Goal: Task Accomplishment & Management: Use online tool/utility

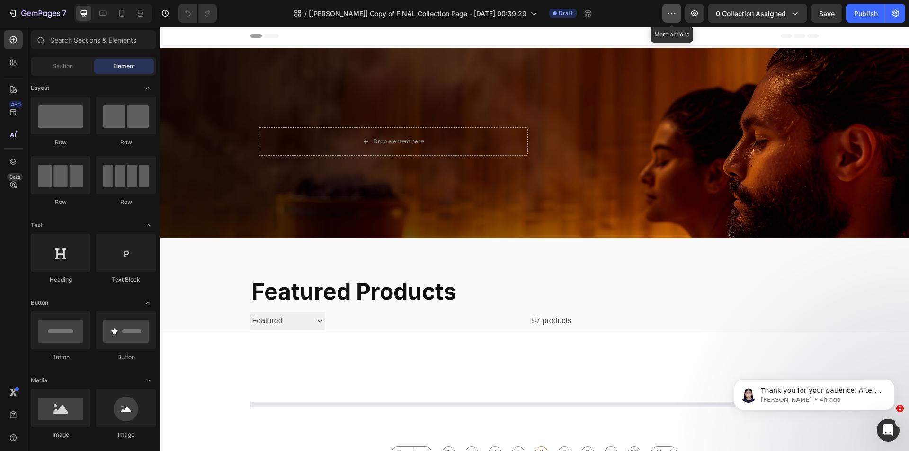
click at [679, 14] on button "button" at bounding box center [671, 13] width 19 height 19
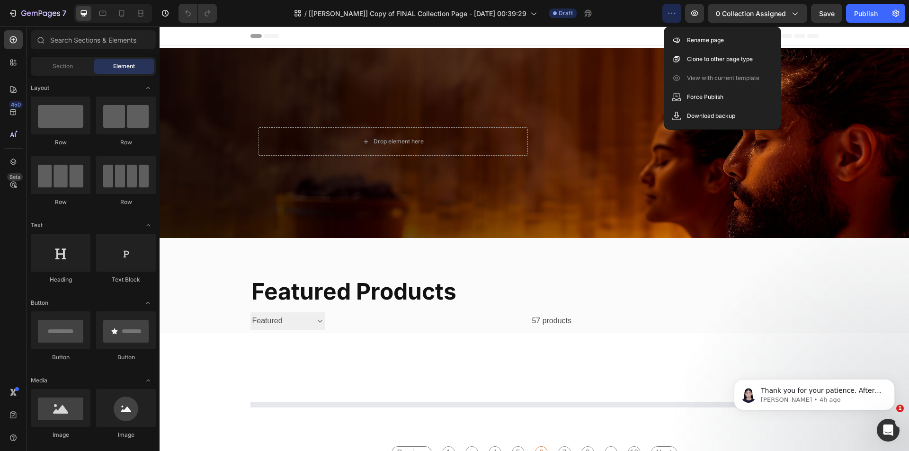
click at [629, 14] on div "/ [Alice GemPages] Copy of FINAL Collection Page - Sep 20, 00:39:29 Draft" at bounding box center [443, 13] width 438 height 19
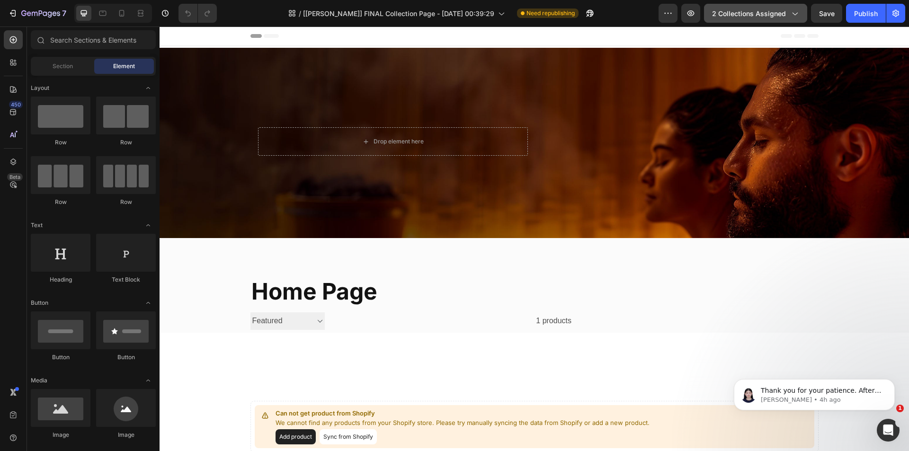
click at [720, 15] on span "2 collections assigned" at bounding box center [749, 14] width 74 height 10
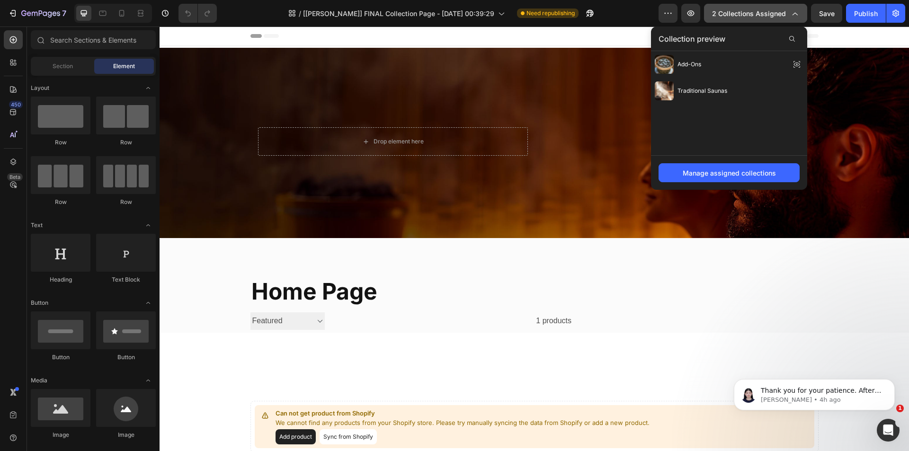
click at [720, 15] on span "2 collections assigned" at bounding box center [749, 14] width 74 height 10
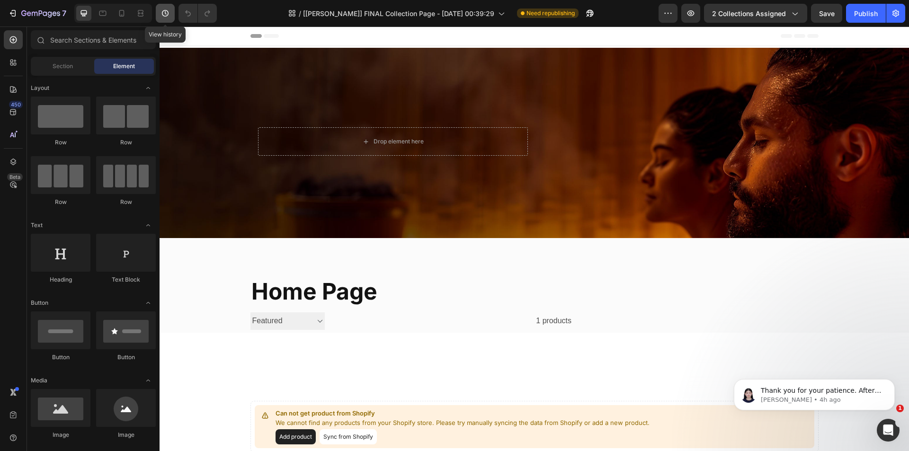
click at [171, 17] on button "button" at bounding box center [165, 13] width 19 height 19
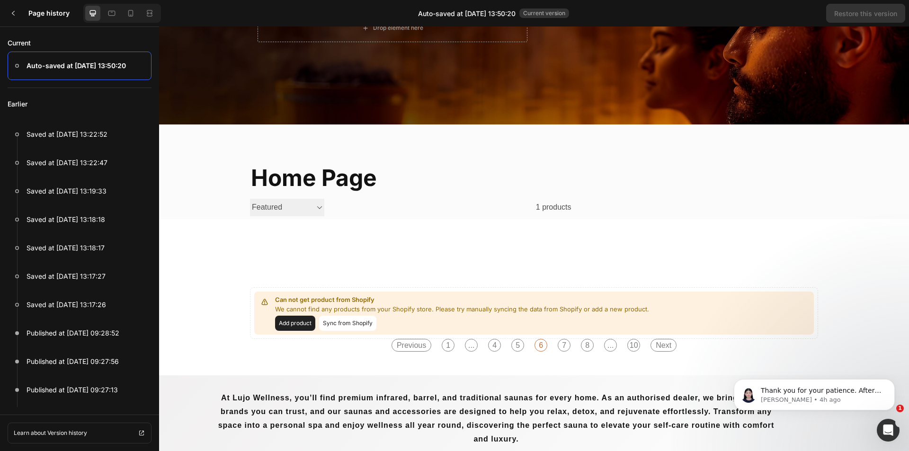
scroll to position [95, 0]
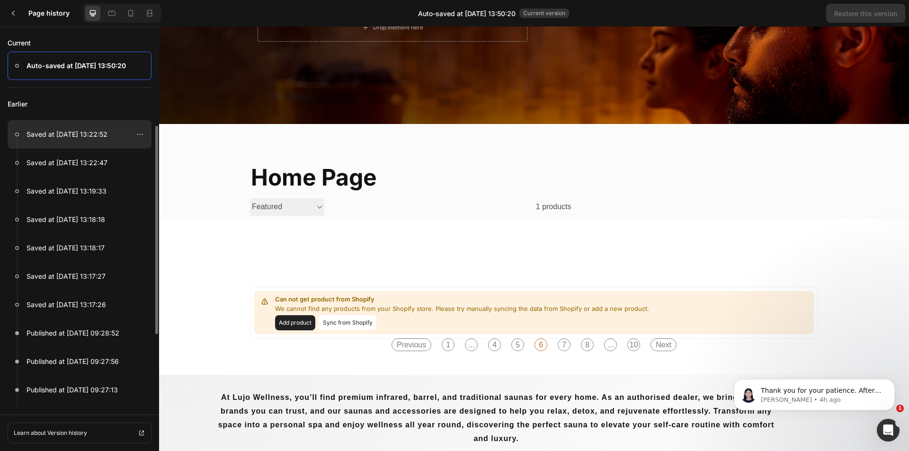
click at [86, 129] on p "Saved at Sep 26, 13:22:52" at bounding box center [67, 134] width 81 height 11
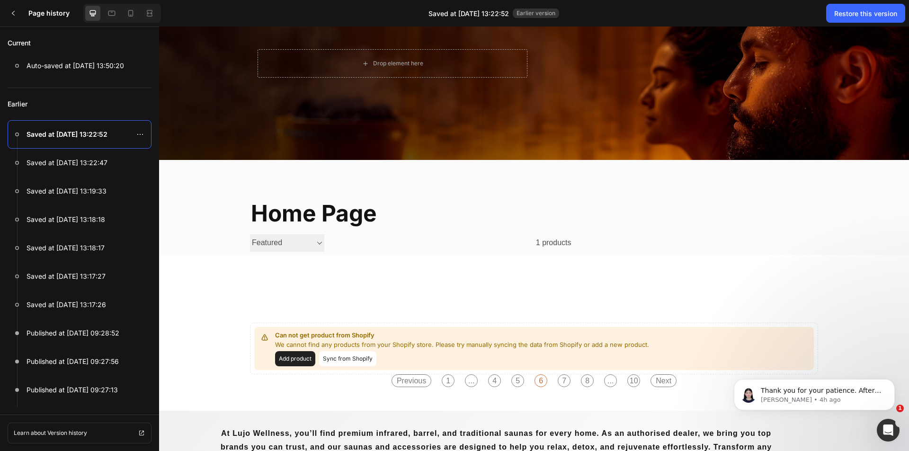
scroll to position [47, 0]
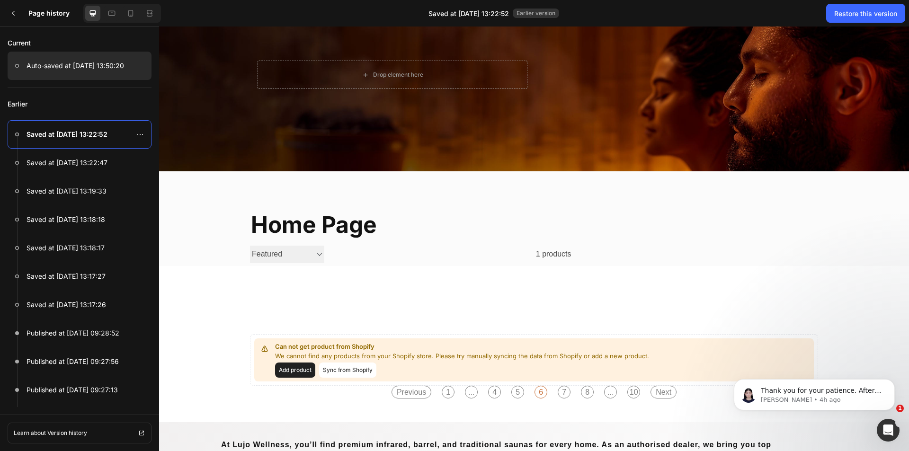
click at [106, 63] on p "Auto-saved at Sep 26, 13:50:20" at bounding box center [75, 65] width 97 height 11
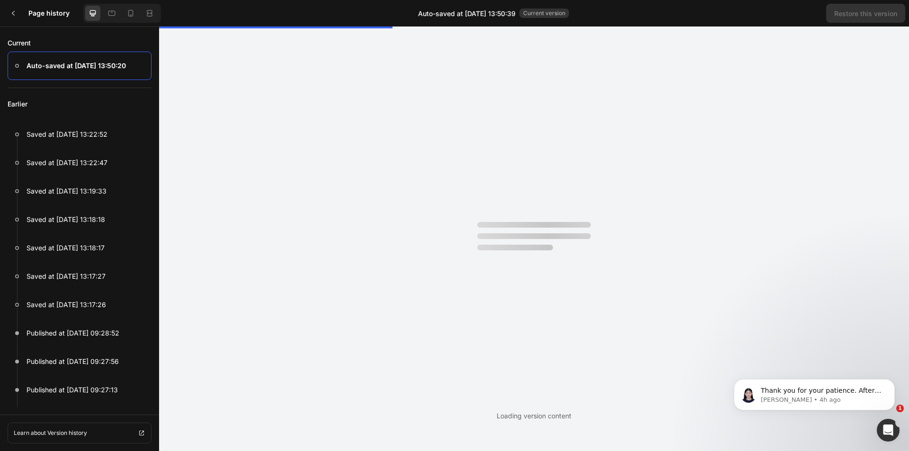
scroll to position [0, 0]
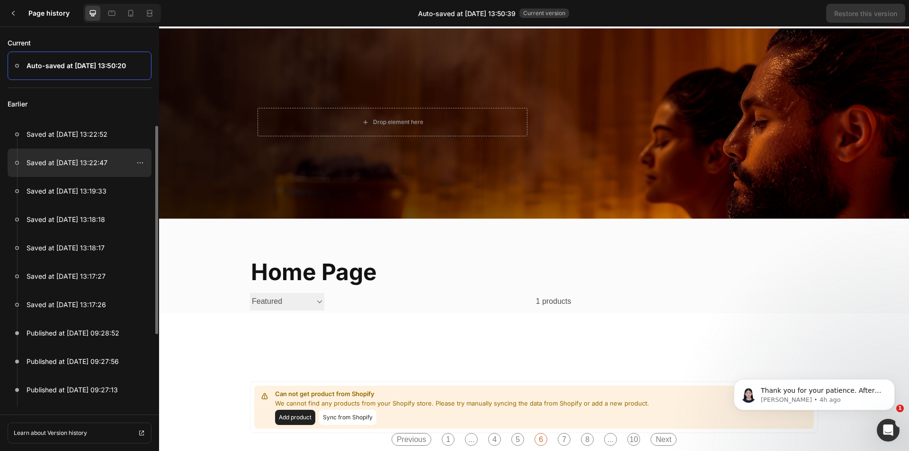
click at [108, 152] on div at bounding box center [80, 163] width 144 height 28
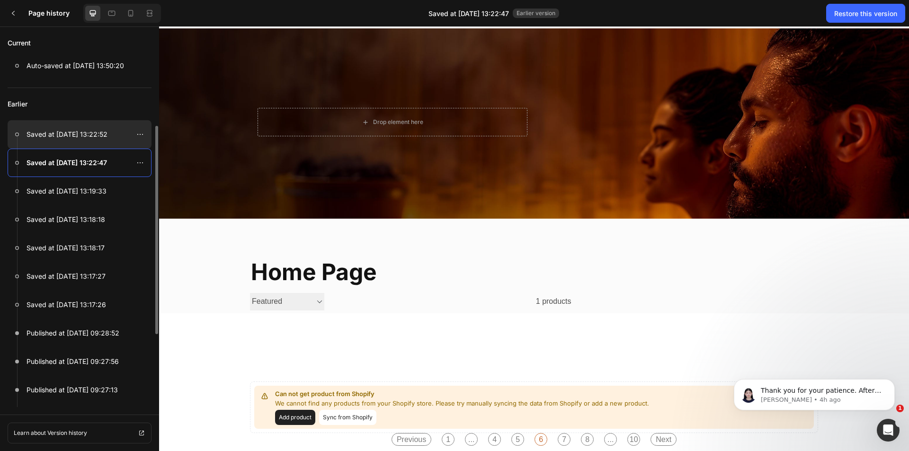
click at [108, 133] on div at bounding box center [80, 134] width 144 height 28
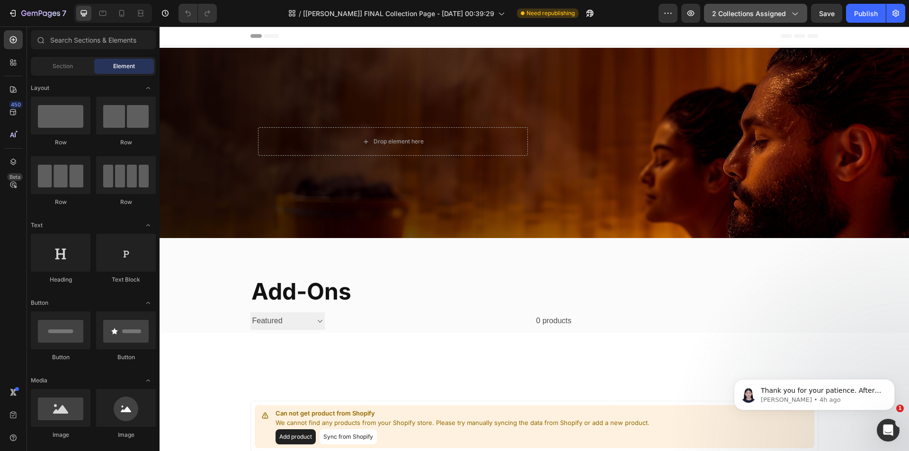
click at [795, 9] on icon "button" at bounding box center [793, 13] width 9 height 9
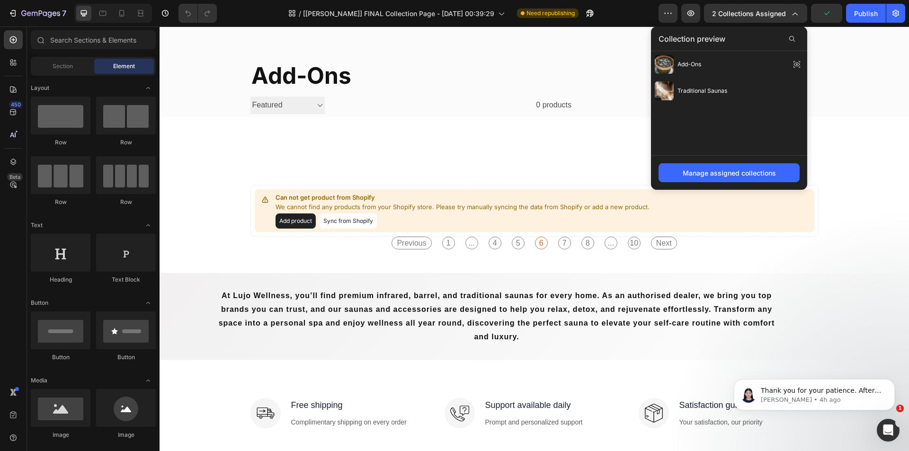
scroll to position [237, 0]
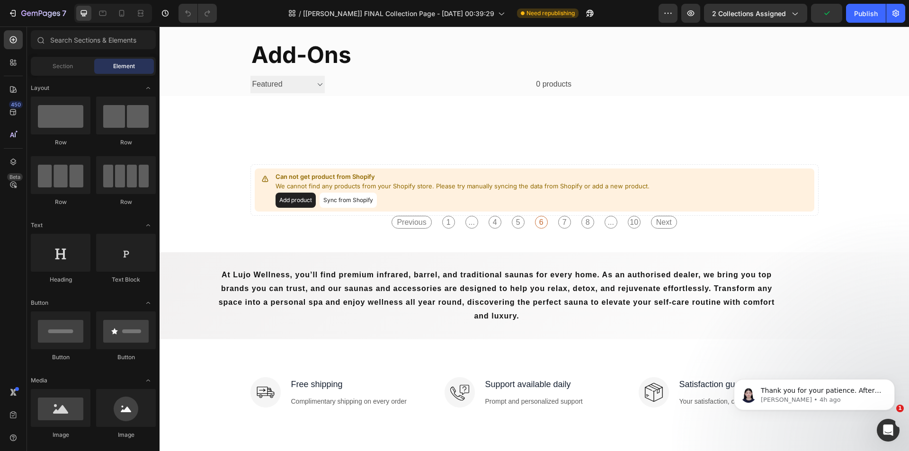
click at [580, 16] on div at bounding box center [588, 13] width 21 height 19
click at [585, 17] on button "button" at bounding box center [589, 13] width 19 height 19
click at [19, 4] on button "7" at bounding box center [37, 13] width 67 height 19
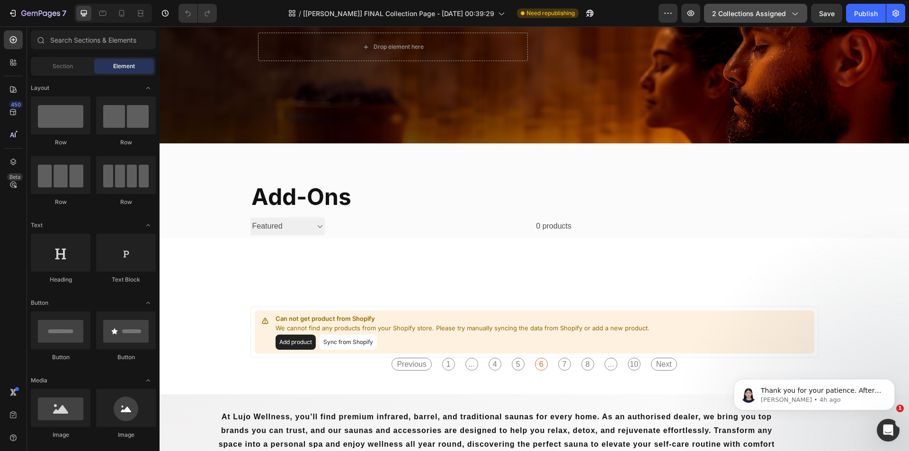
click at [782, 20] on button "2 collections assigned" at bounding box center [755, 13] width 103 height 19
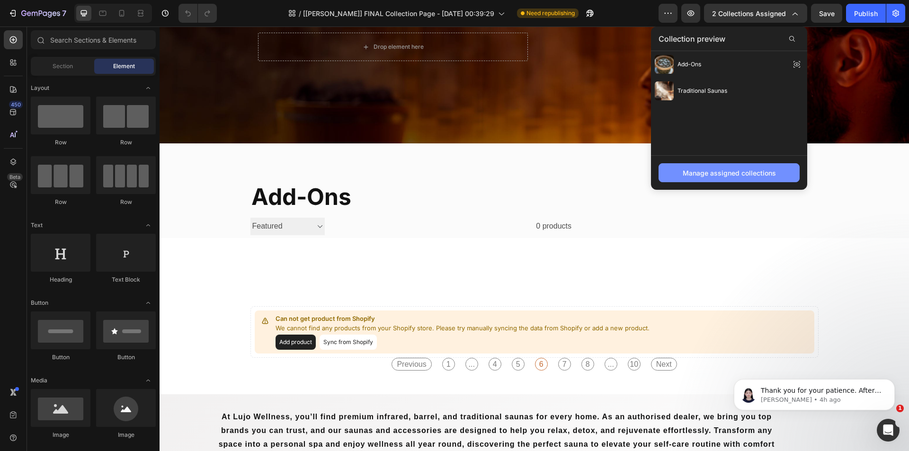
click at [736, 166] on button "Manage assigned collections" at bounding box center [728, 172] width 141 height 19
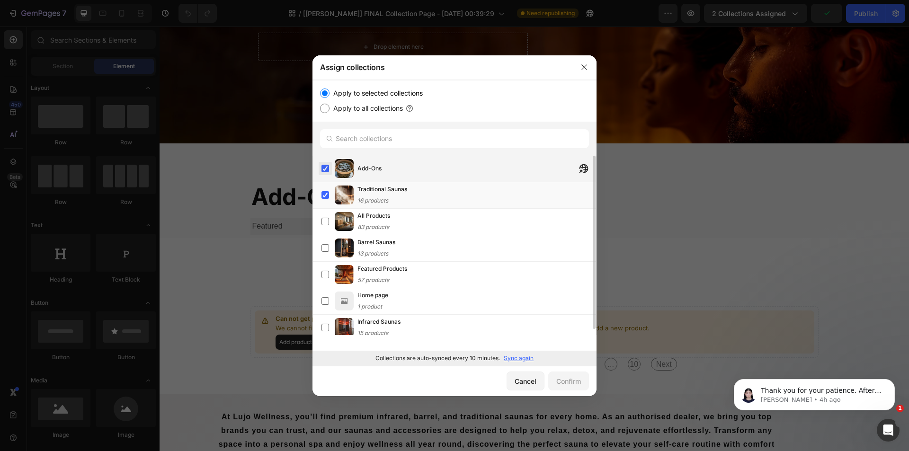
click at [323, 171] on label at bounding box center [325, 169] width 8 height 8
click at [321, 197] on label at bounding box center [325, 195] width 8 height 8
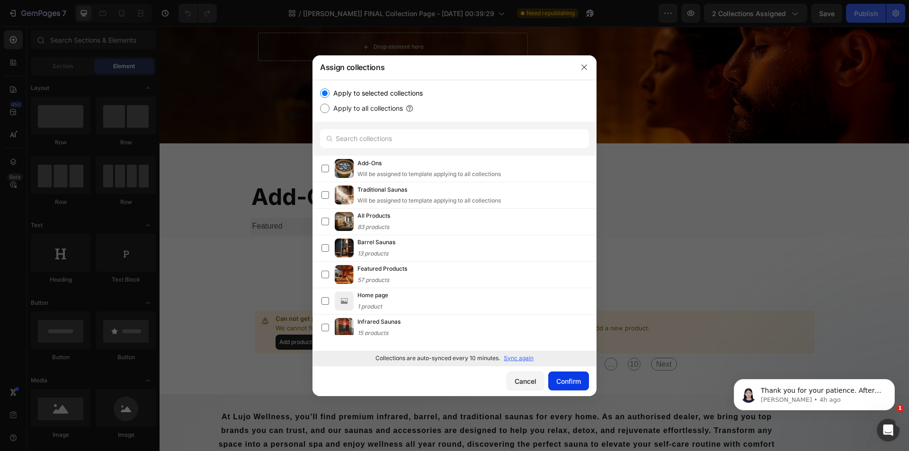
click at [574, 387] on button "Confirm" at bounding box center [568, 381] width 41 height 19
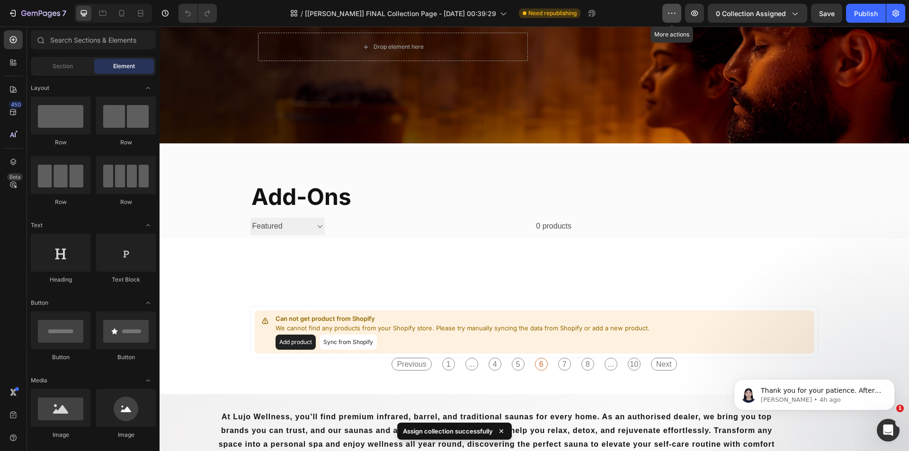
click at [667, 14] on button "button" at bounding box center [671, 13] width 19 height 19
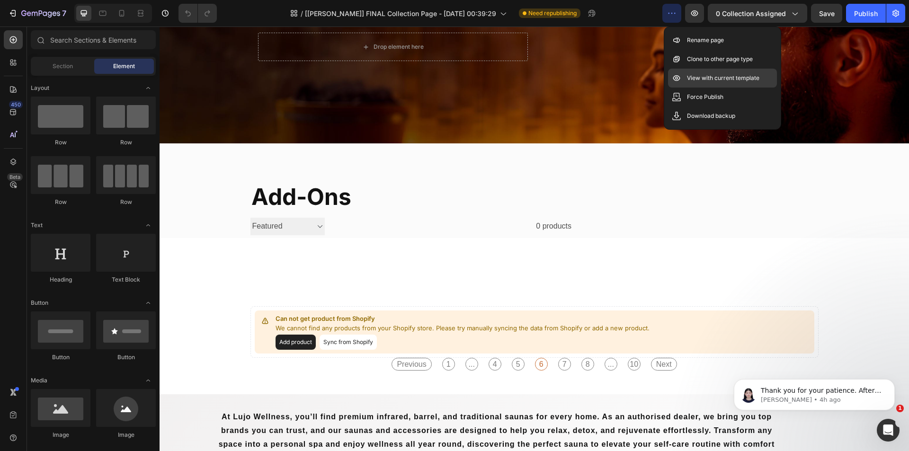
click at [691, 77] on p "View with current template" at bounding box center [723, 77] width 72 height 9
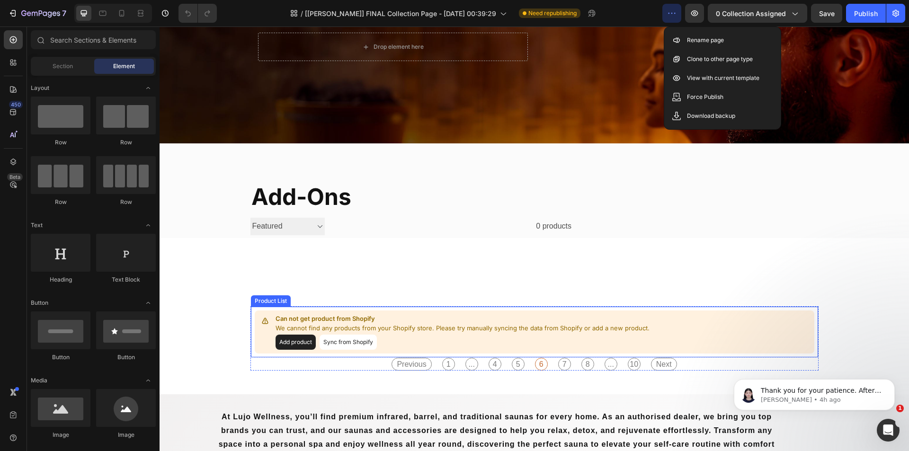
click at [588, 355] on div "Can not get product from Shopify We cannot find any products from your Shopify …" at bounding box center [534, 332] width 568 height 52
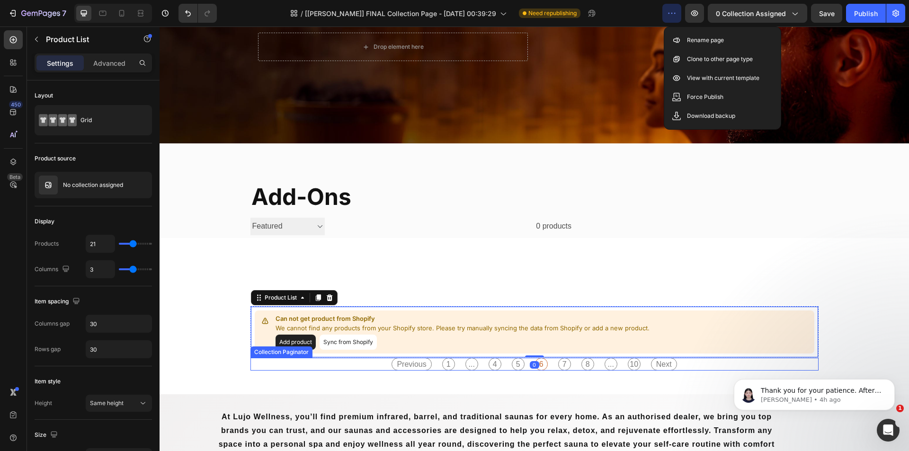
click at [575, 364] on div "Previous 1 ... 4 5 6 7 8 ... 10 Next" at bounding box center [533, 364] width 295 height 13
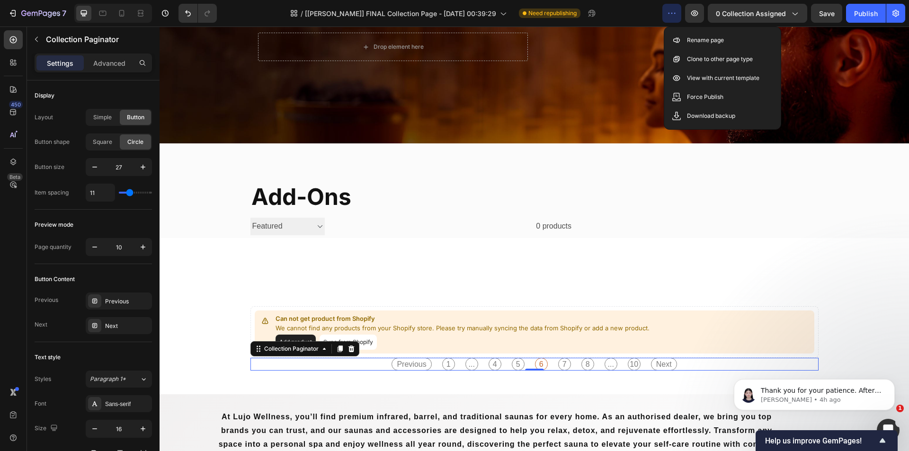
click at [460, 319] on p "Can not get product from Shopify" at bounding box center [462, 318] width 374 height 9
click at [382, 370] on div "Previous 1 ... 4 5 6 7 8 ... 10 Next" at bounding box center [534, 364] width 568 height 13
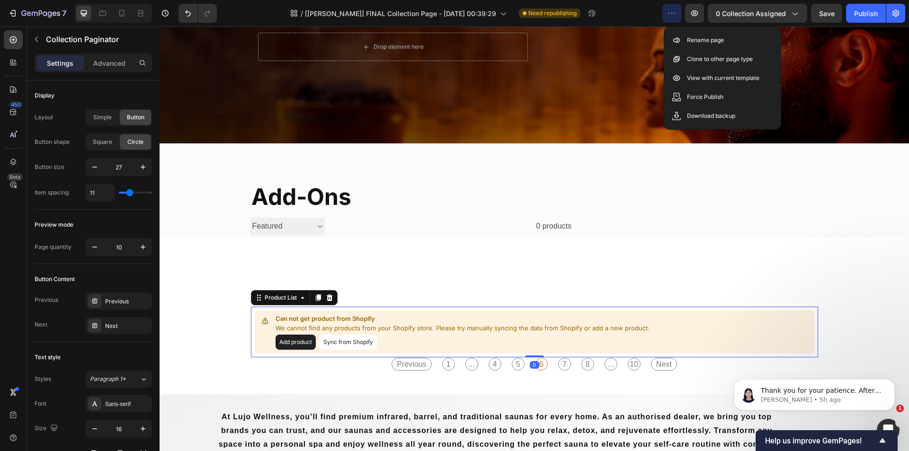
click at [265, 327] on div at bounding box center [264, 320] width 13 height 13
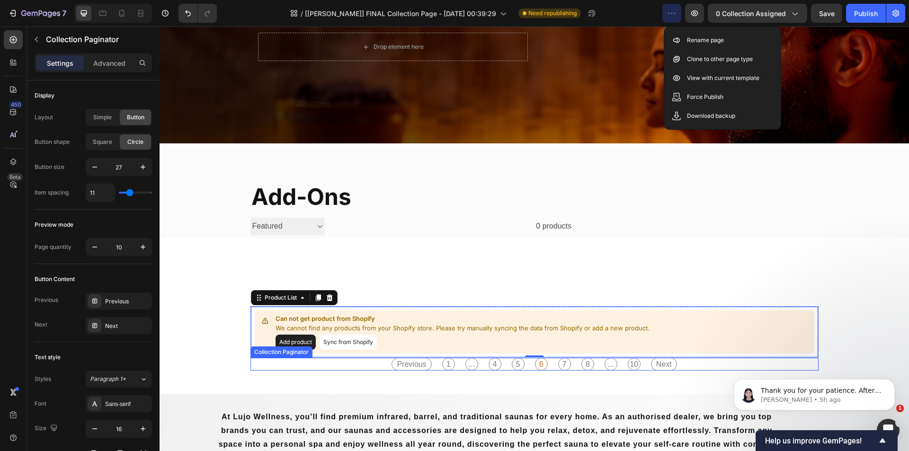
click at [363, 367] on div "Previous 1 ... 4 5 6 7 8 ... 10 Next" at bounding box center [534, 364] width 568 height 13
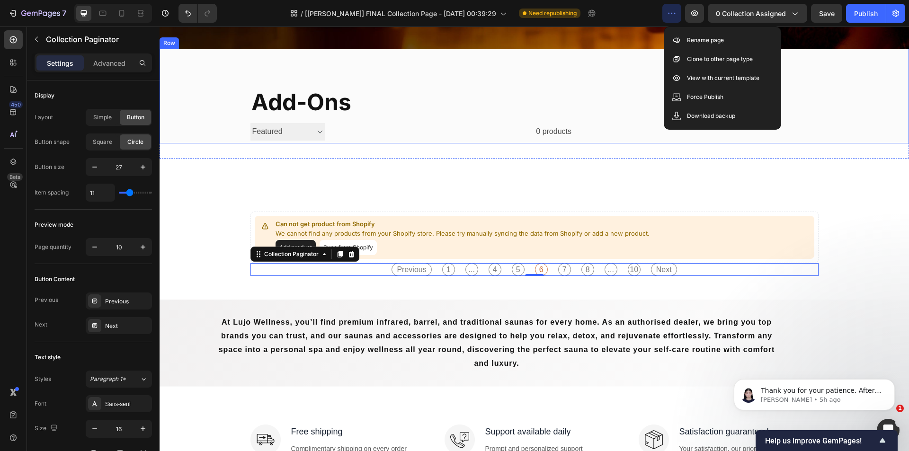
scroll to position [343, 0]
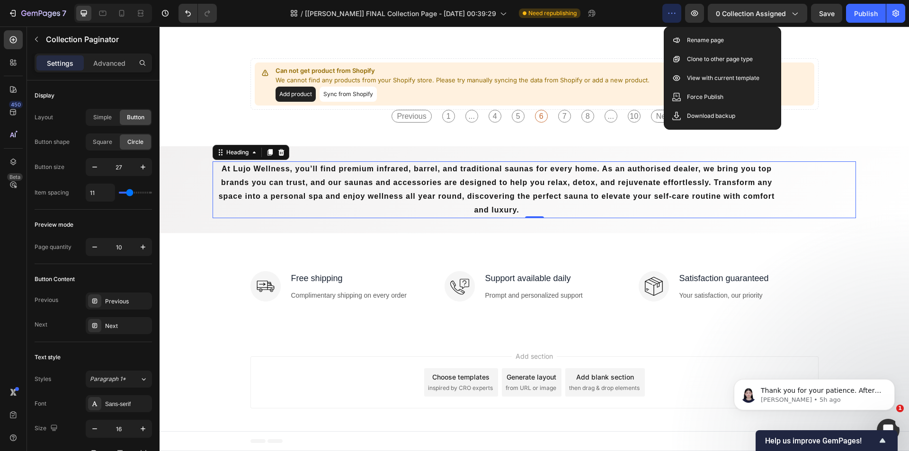
click at [545, 197] on strong "At Lujo Wellness, you’ll find premium infrared, barrel, and traditional saunas …" at bounding box center [497, 189] width 556 height 49
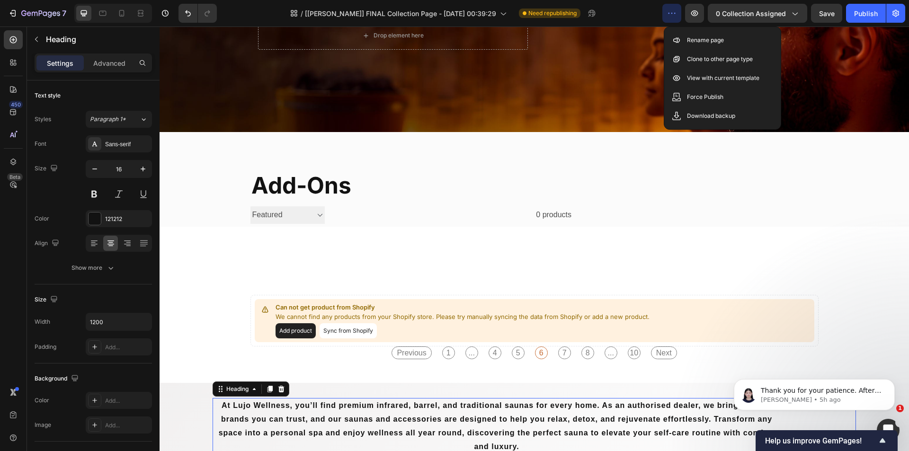
scroll to position [0, 0]
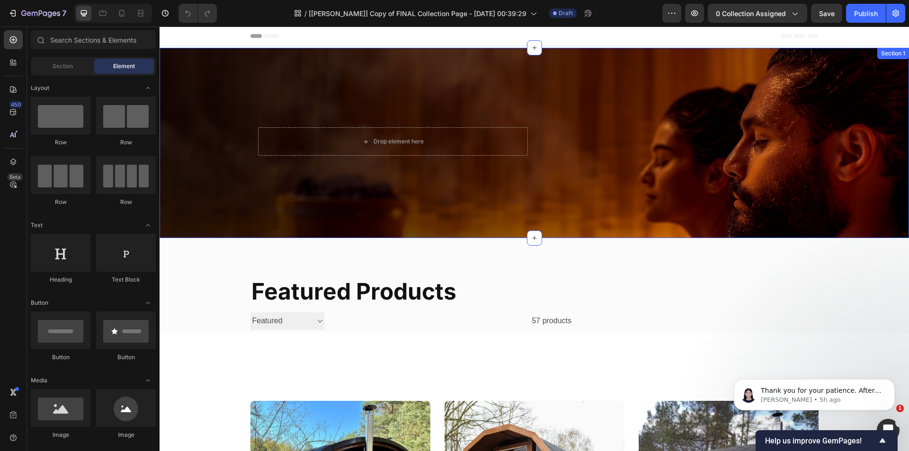
click at [600, 170] on div "Drop element here Row Row Section 1" at bounding box center [533, 143] width 749 height 190
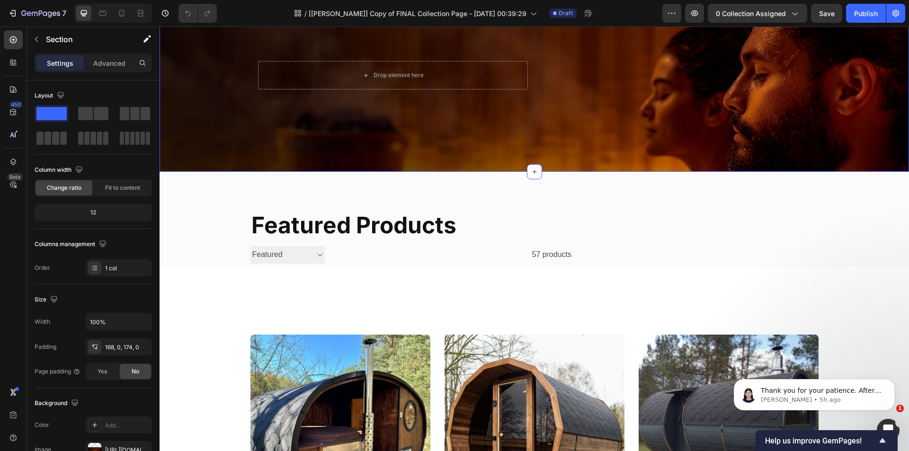
scroll to position [189, 0]
